Goal: Navigation & Orientation: Find specific page/section

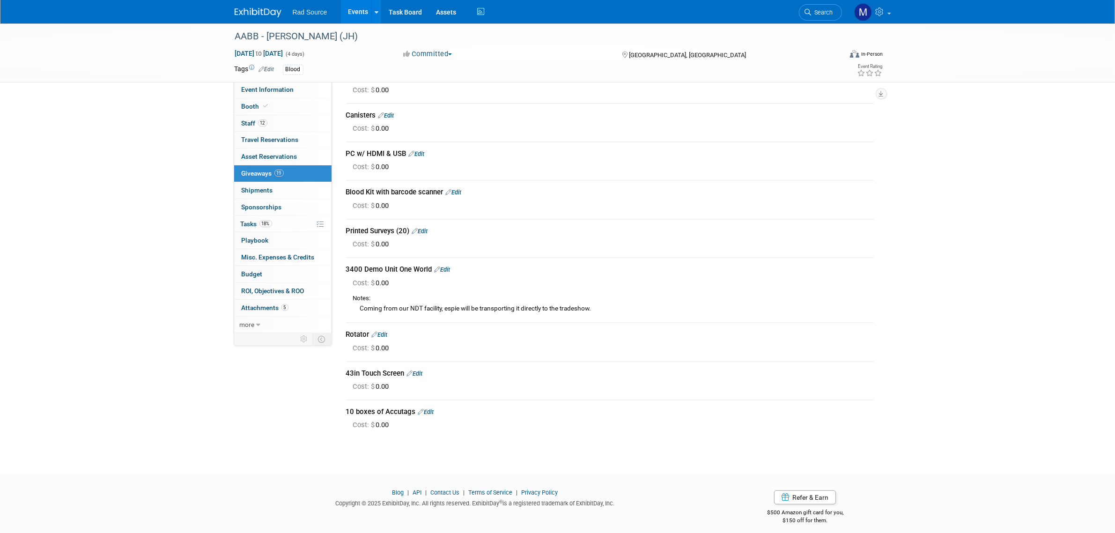
click at [254, 24] on div at bounding box center [533, 27] width 603 height 8
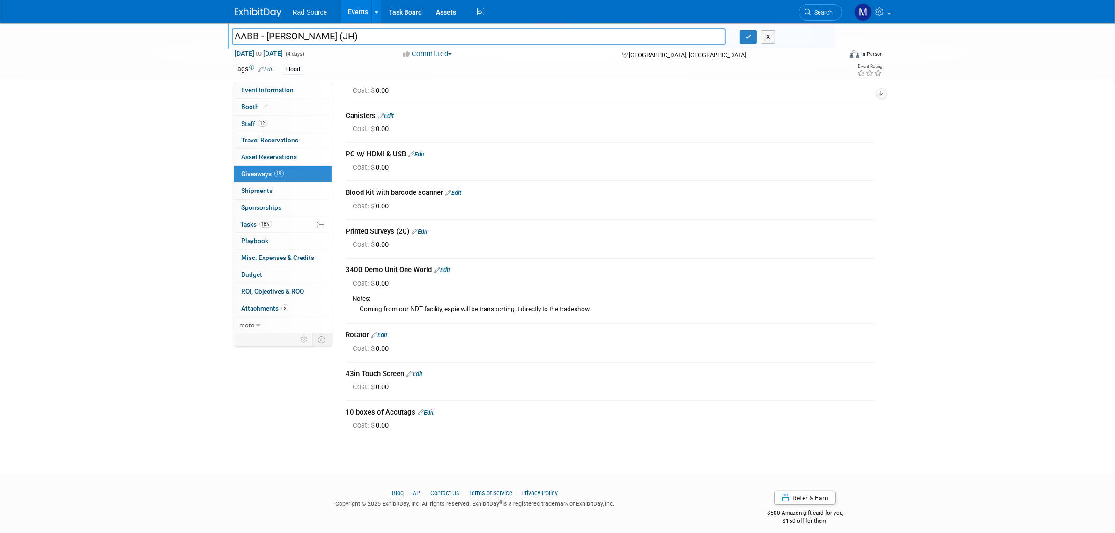
click at [253, 6] on link at bounding box center [264, 7] width 58 height 7
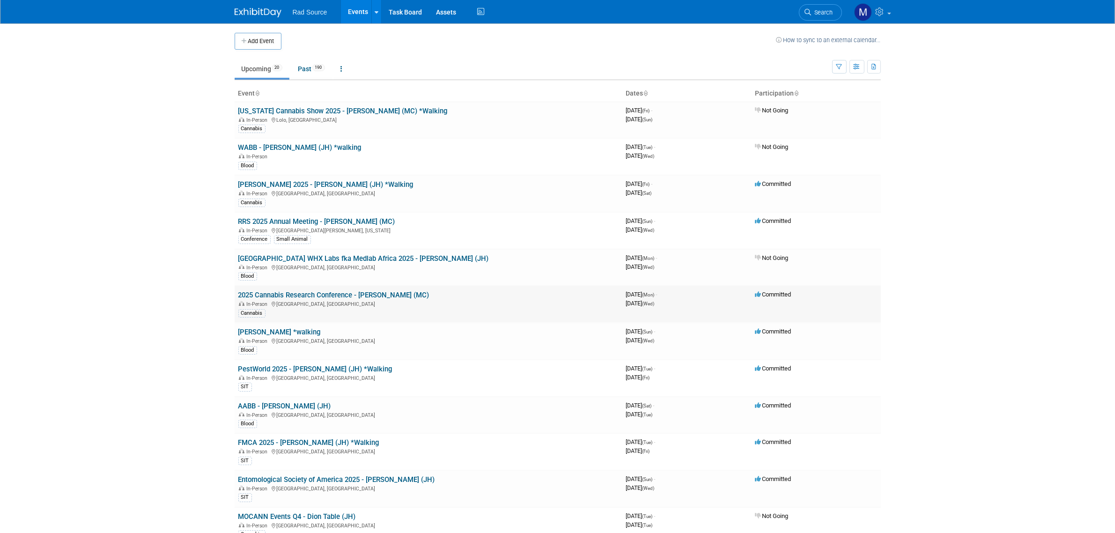
click at [302, 292] on link "2025 Cannabis Research Conference - [PERSON_NAME] (MC)" at bounding box center [333, 295] width 191 height 8
